Goal: Download file/media

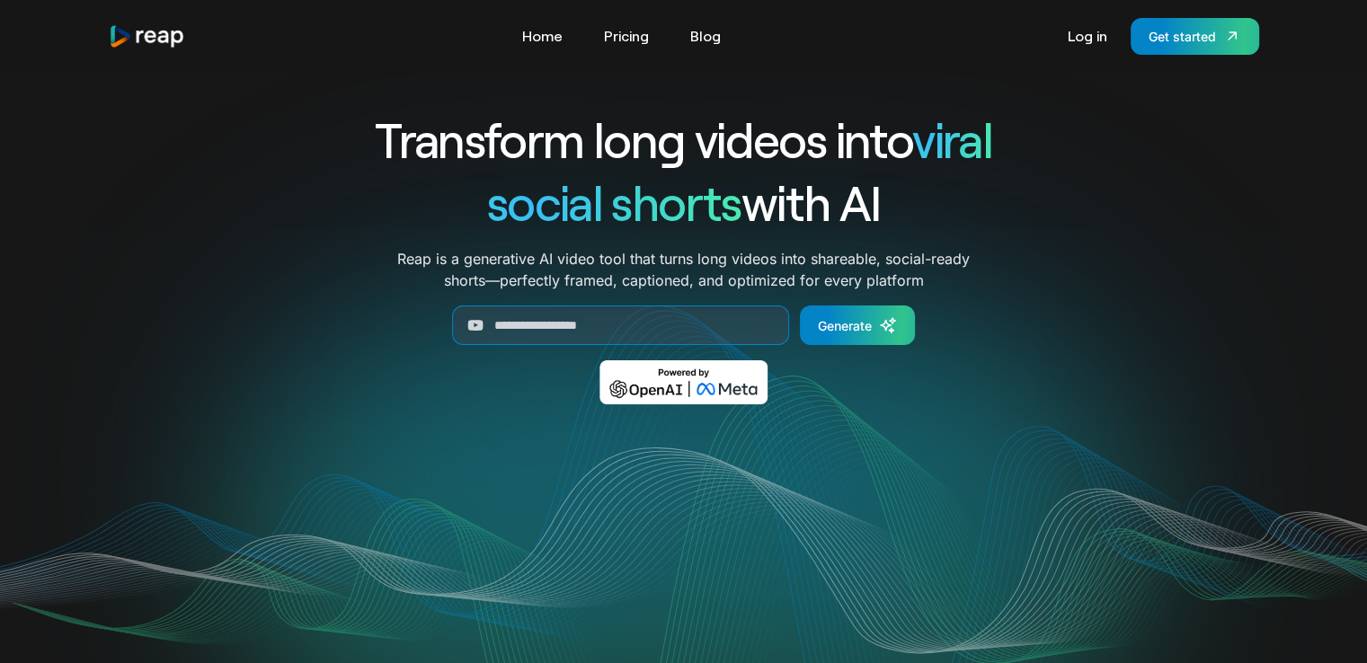
click at [1305, 18] on section "Tools Link Five Link Six Link Seven Business Link Five Link Six Link Seven Home…" at bounding box center [683, 36] width 1367 height 72
click at [1100, 23] on link "Log in" at bounding box center [1088, 36] width 58 height 29
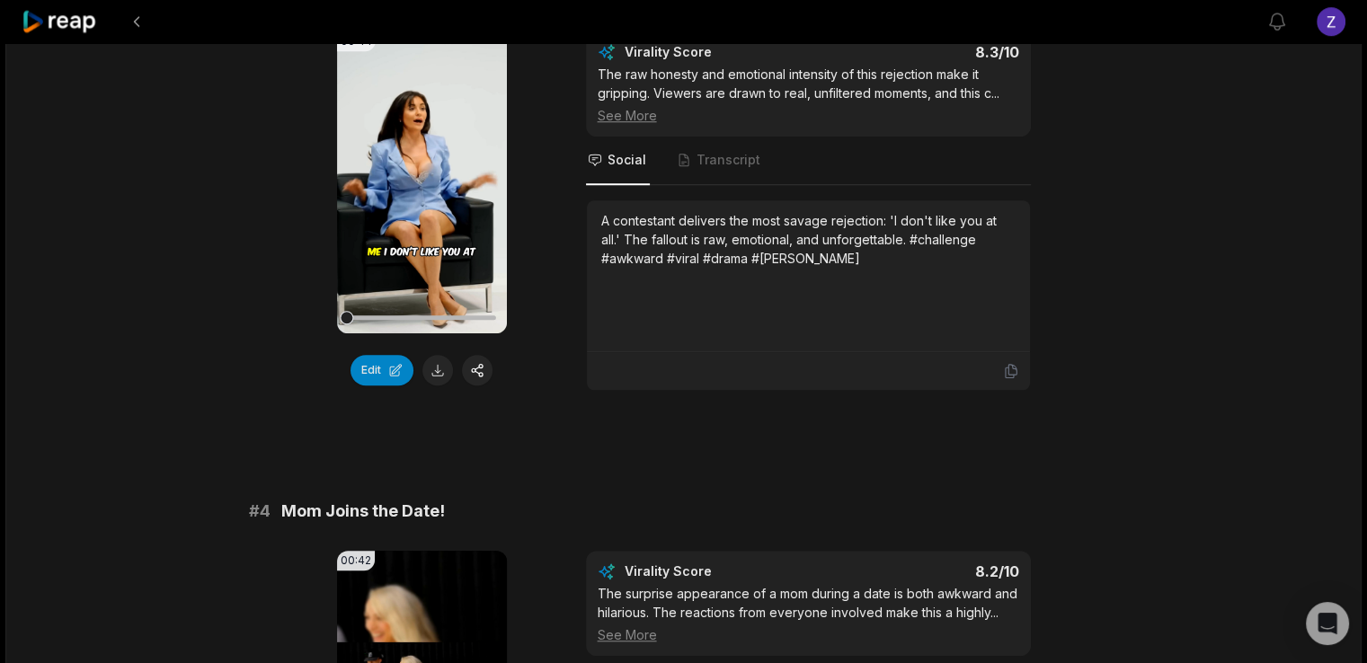
scroll to position [1244, 0]
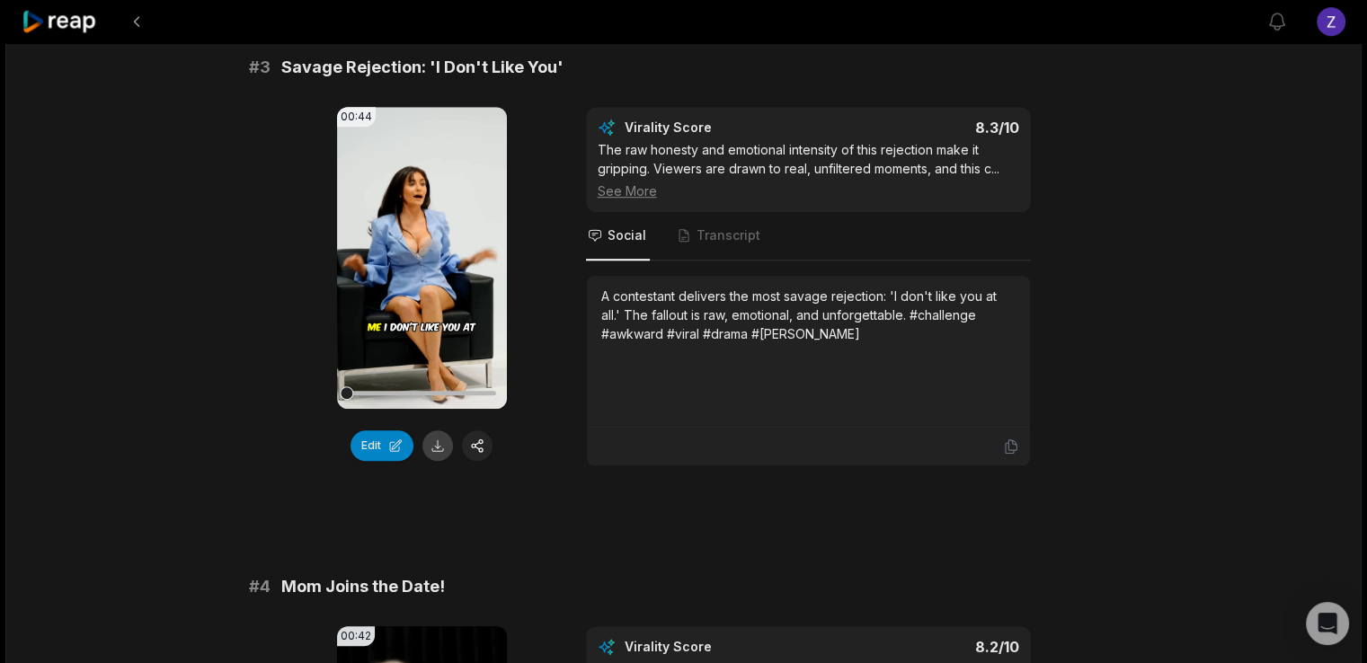
click at [429, 431] on button at bounding box center [437, 446] width 31 height 31
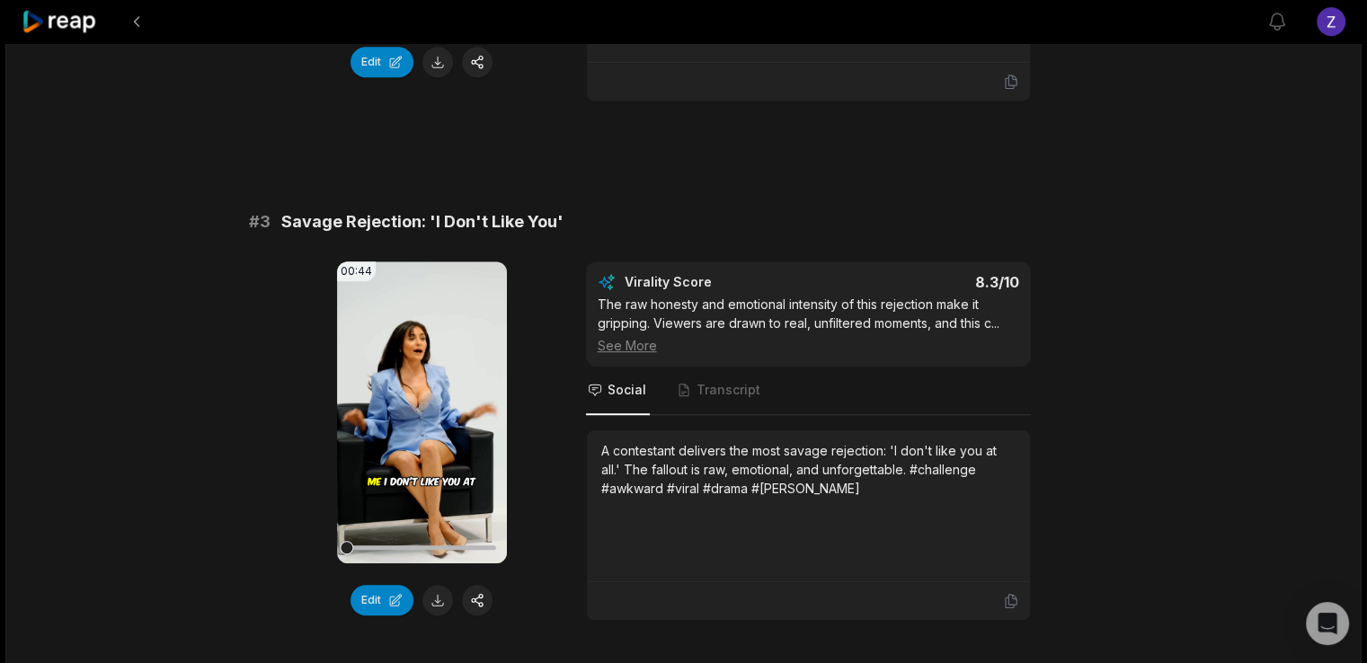
scroll to position [1115, 0]
